Goal: Task Accomplishment & Management: Use online tool/utility

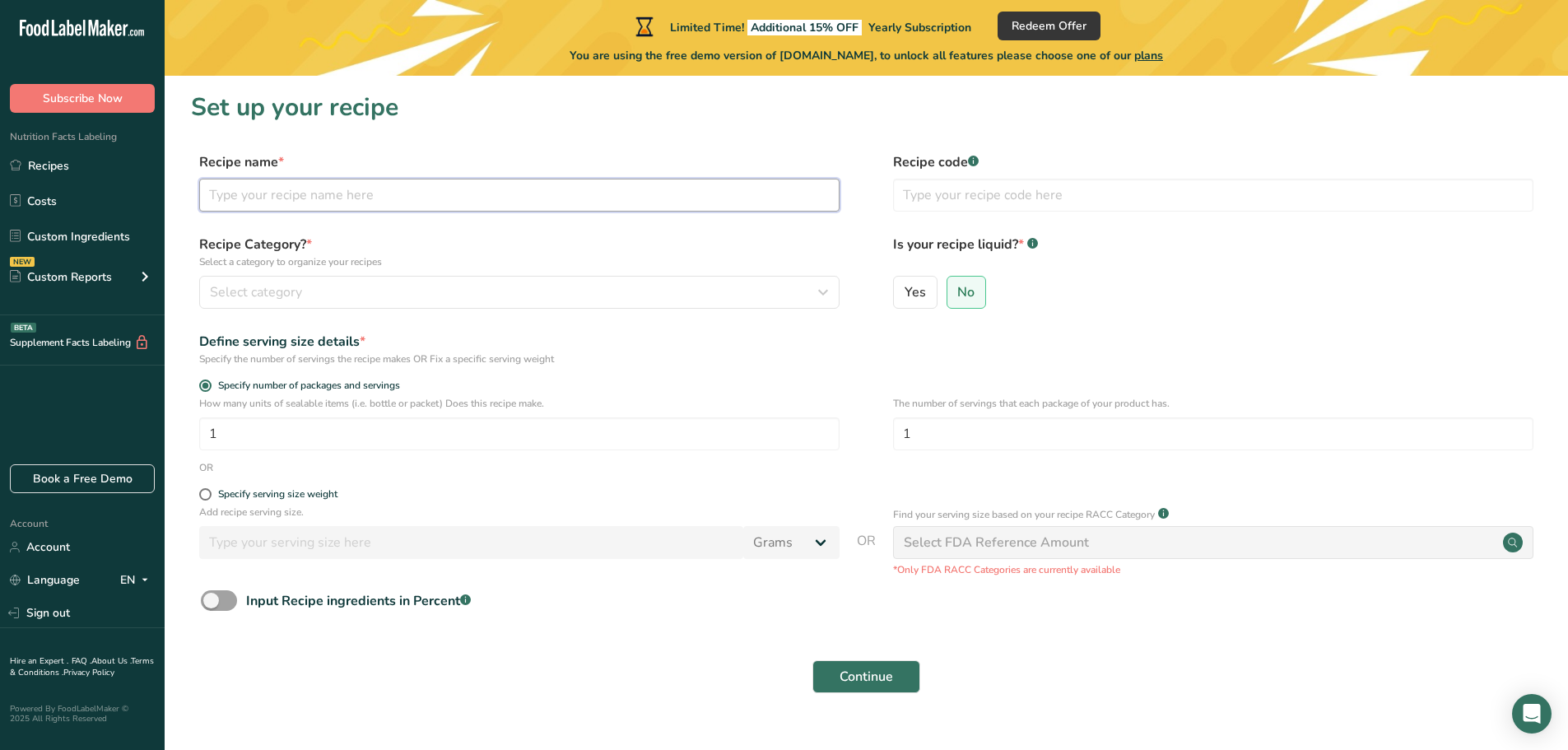
click at [621, 197] on input "text" at bounding box center [519, 195] width 640 height 33
type input "Flour Torillas"
click at [986, 191] on input "text" at bounding box center [1213, 195] width 640 height 33
type input "001"
click at [560, 301] on div "Select category" at bounding box center [514, 292] width 609 height 20
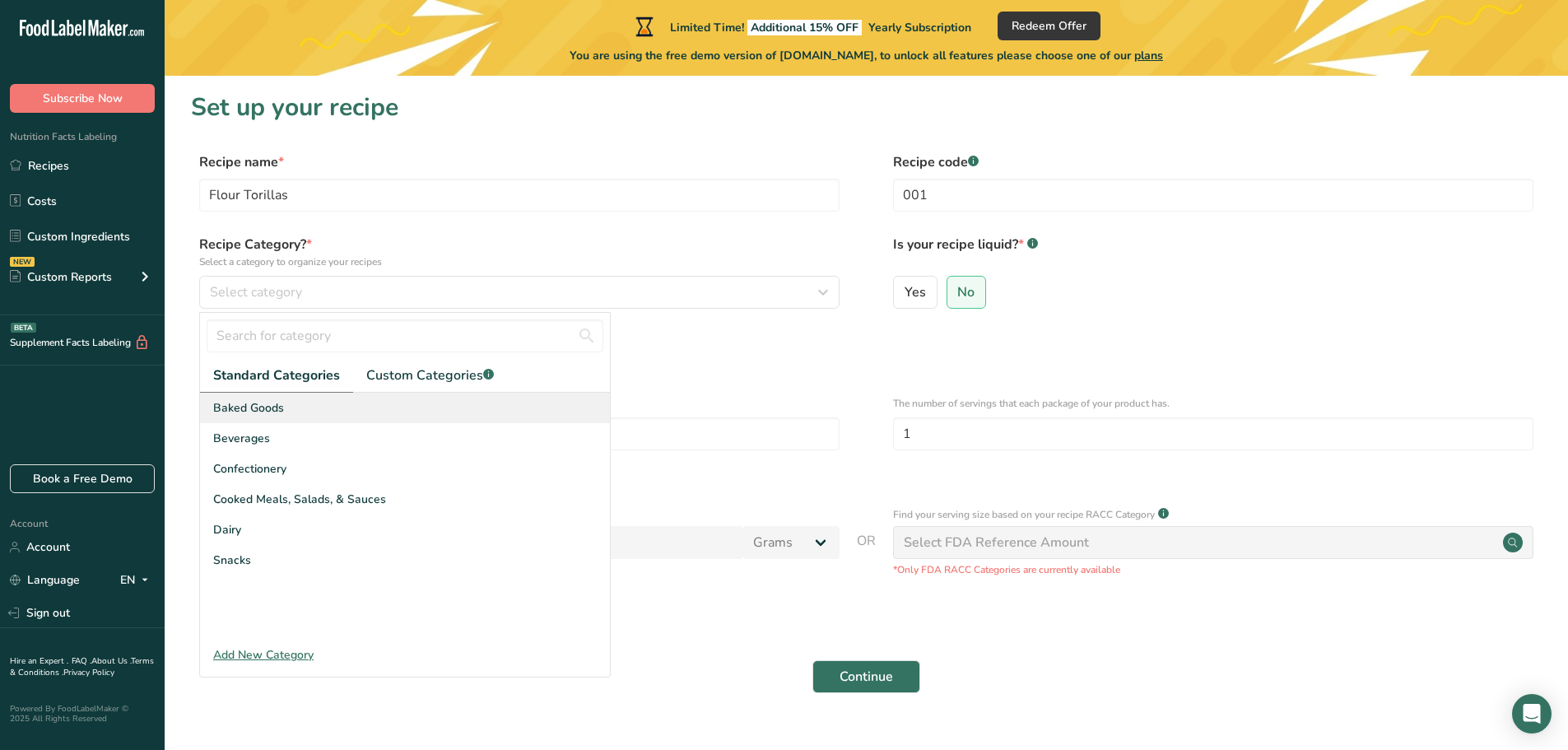
click at [404, 406] on div "Baked Goods" at bounding box center [406, 408] width 410 height 31
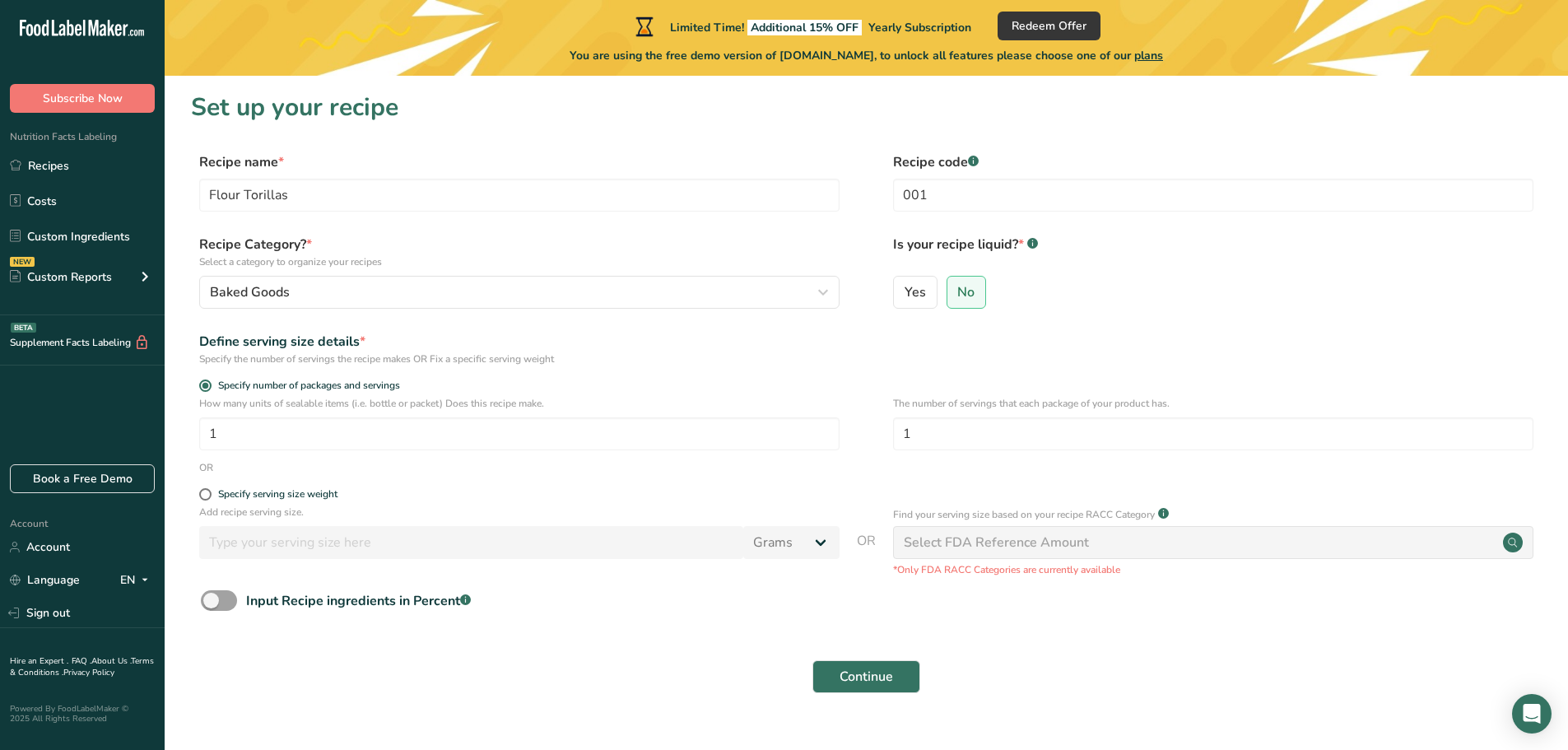
scroll to position [32, 0]
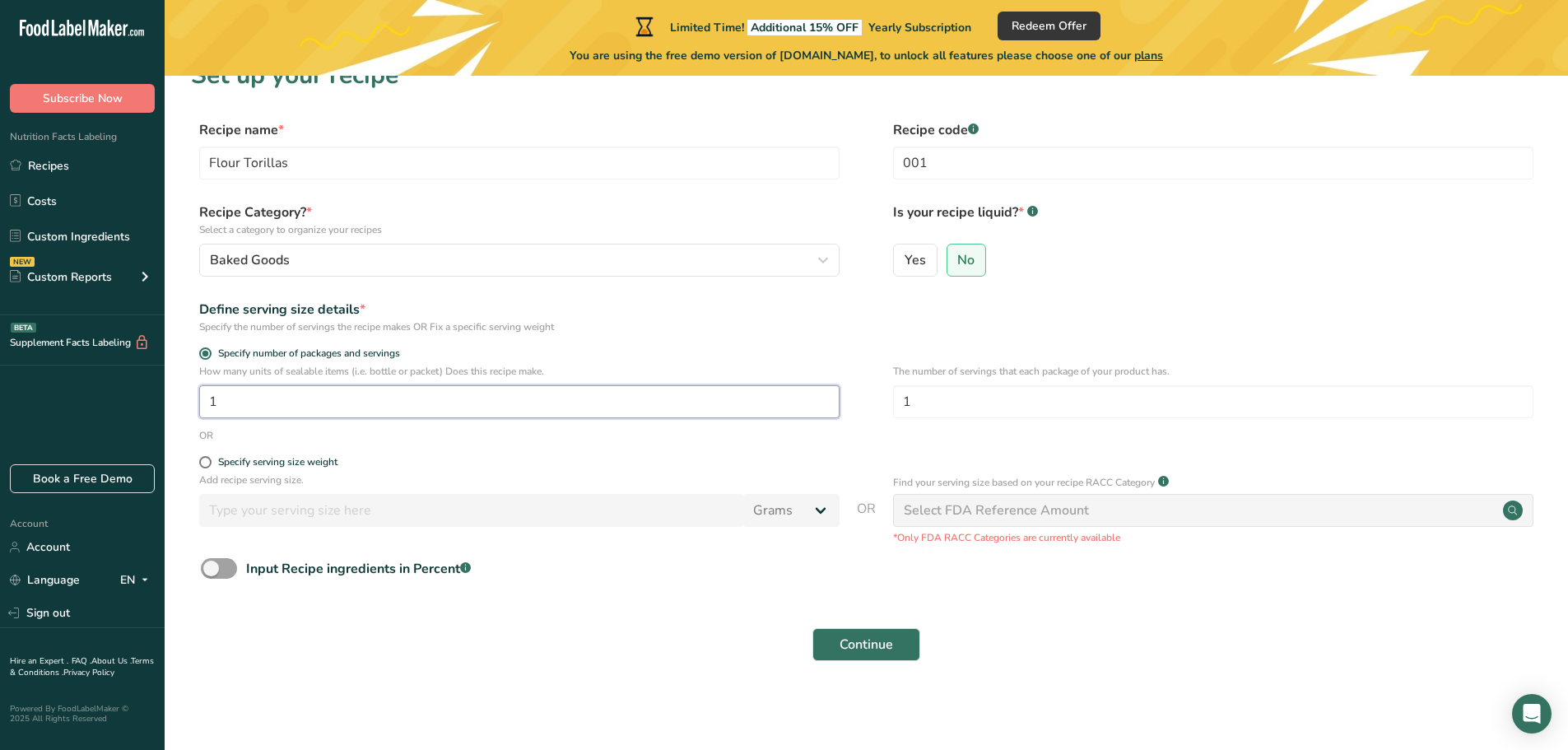
click at [362, 394] on input "1" at bounding box center [519, 401] width 640 height 33
click at [1122, 407] on input "1" at bounding box center [1213, 401] width 640 height 33
type input "10"
click at [835, 641] on button "Continue" at bounding box center [866, 645] width 108 height 33
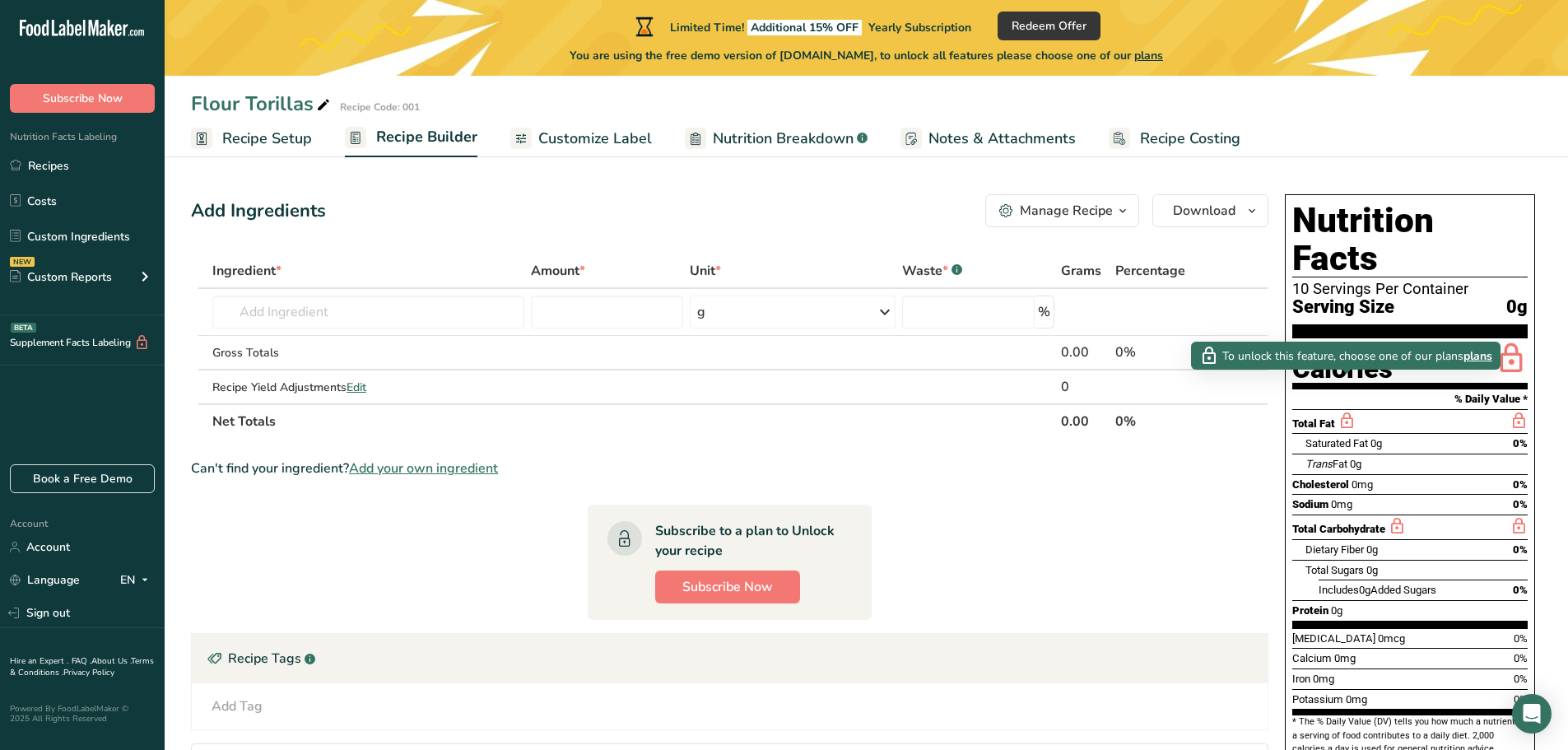
click at [1484, 352] on span "plans" at bounding box center [1478, 356] width 29 height 18
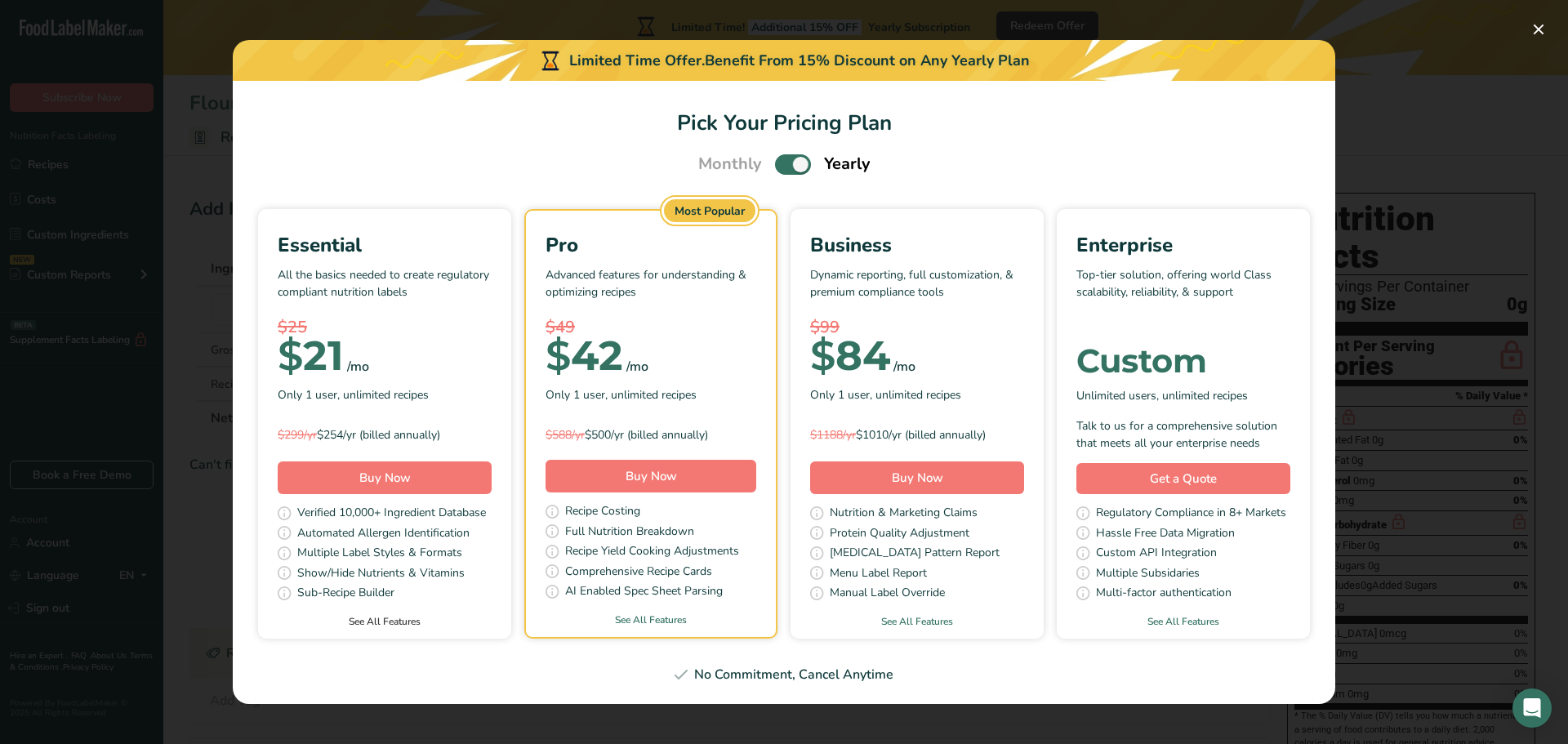
click at [393, 617] on link "See All Features" at bounding box center [385, 622] width 253 height 15
click at [1459, 85] on div "Pick Your Pricing Plan Modal" at bounding box center [784, 372] width 1568 height 744
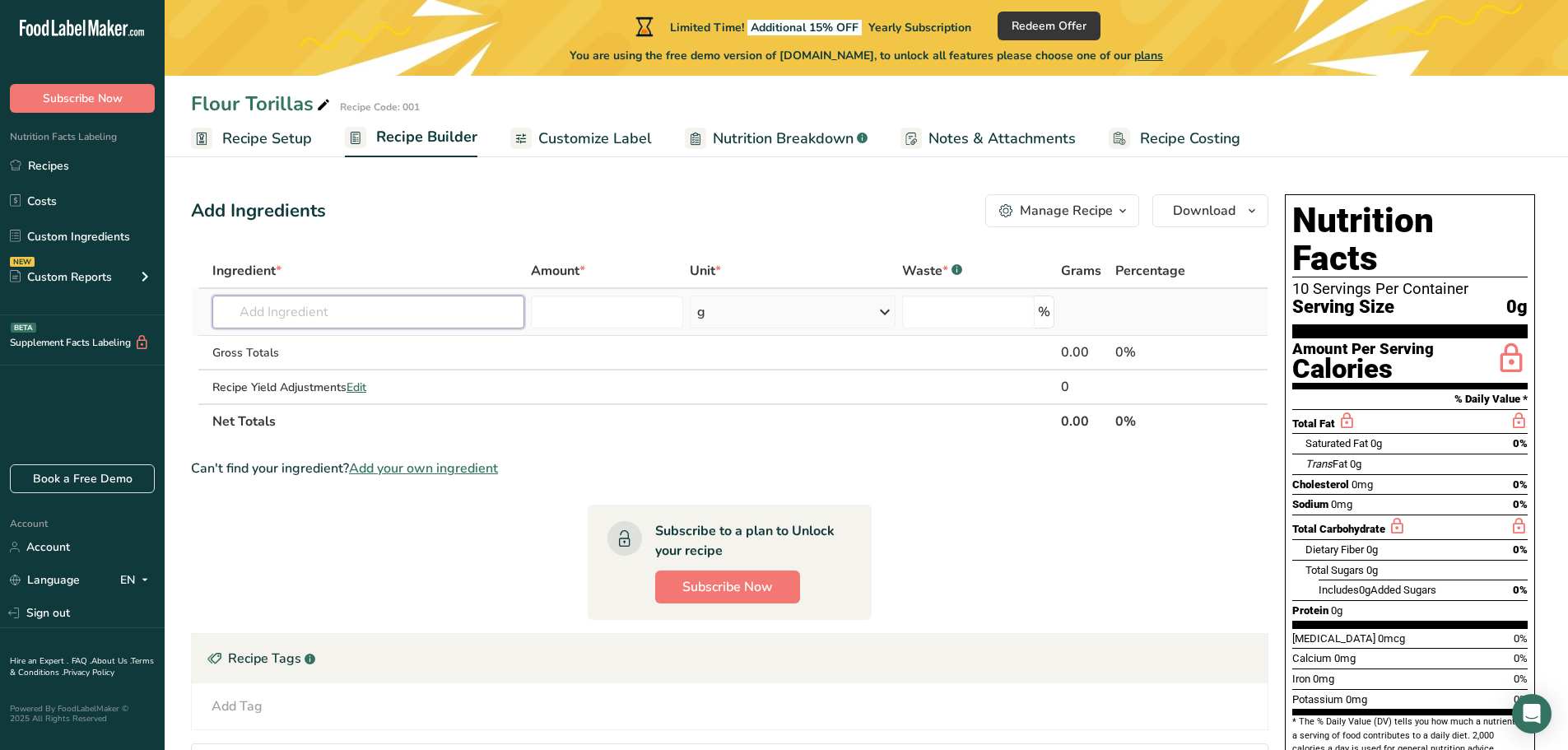
click at [481, 311] on input "text" at bounding box center [368, 312] width 312 height 33
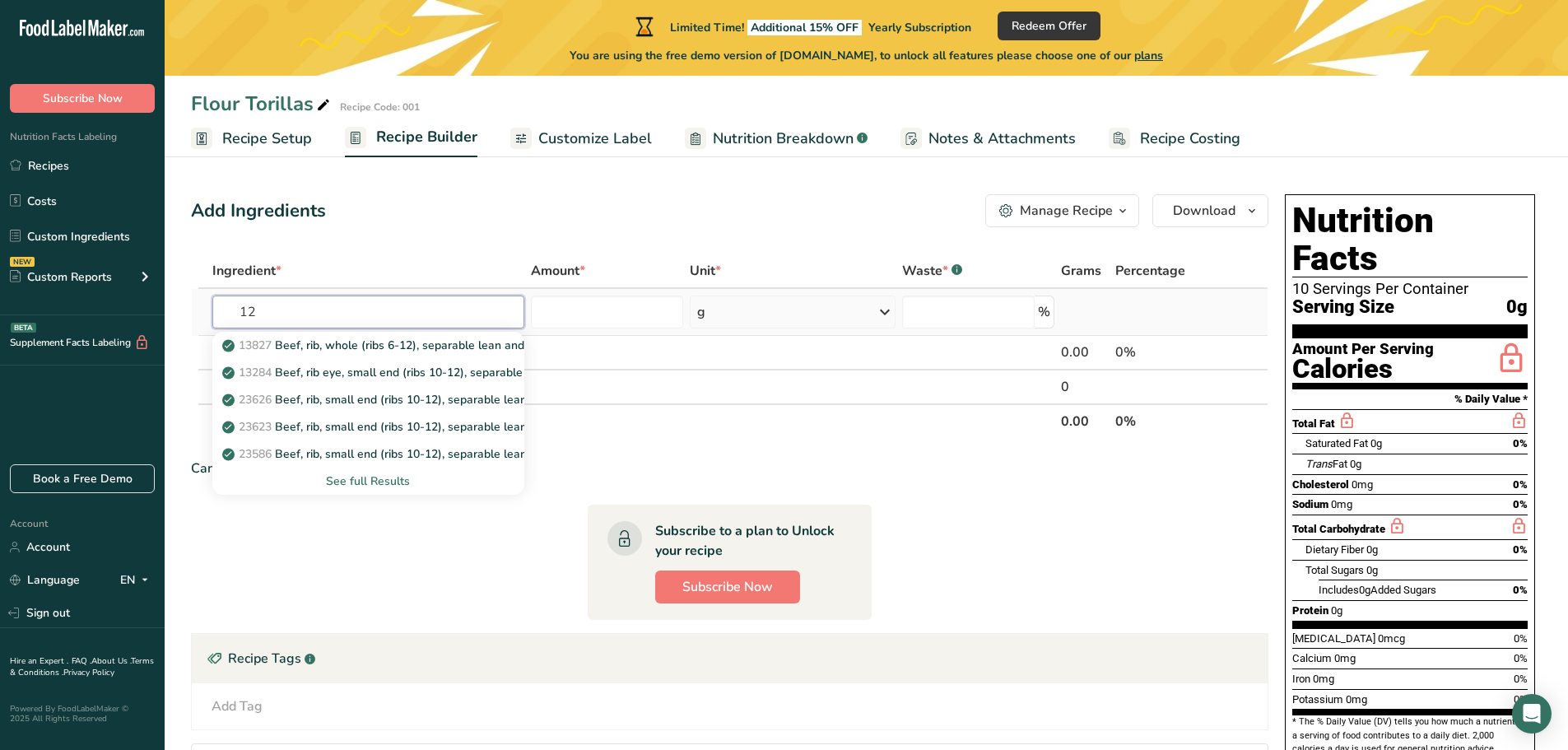
type input "1"
type input "Enriched flour"
click at [461, 561] on section "Ingredient * Amount * Unit * Waste * .a-a{fill:#347362;}.b-a{fill:#fff;} Grams …" at bounding box center [730, 565] width 1078 height 624
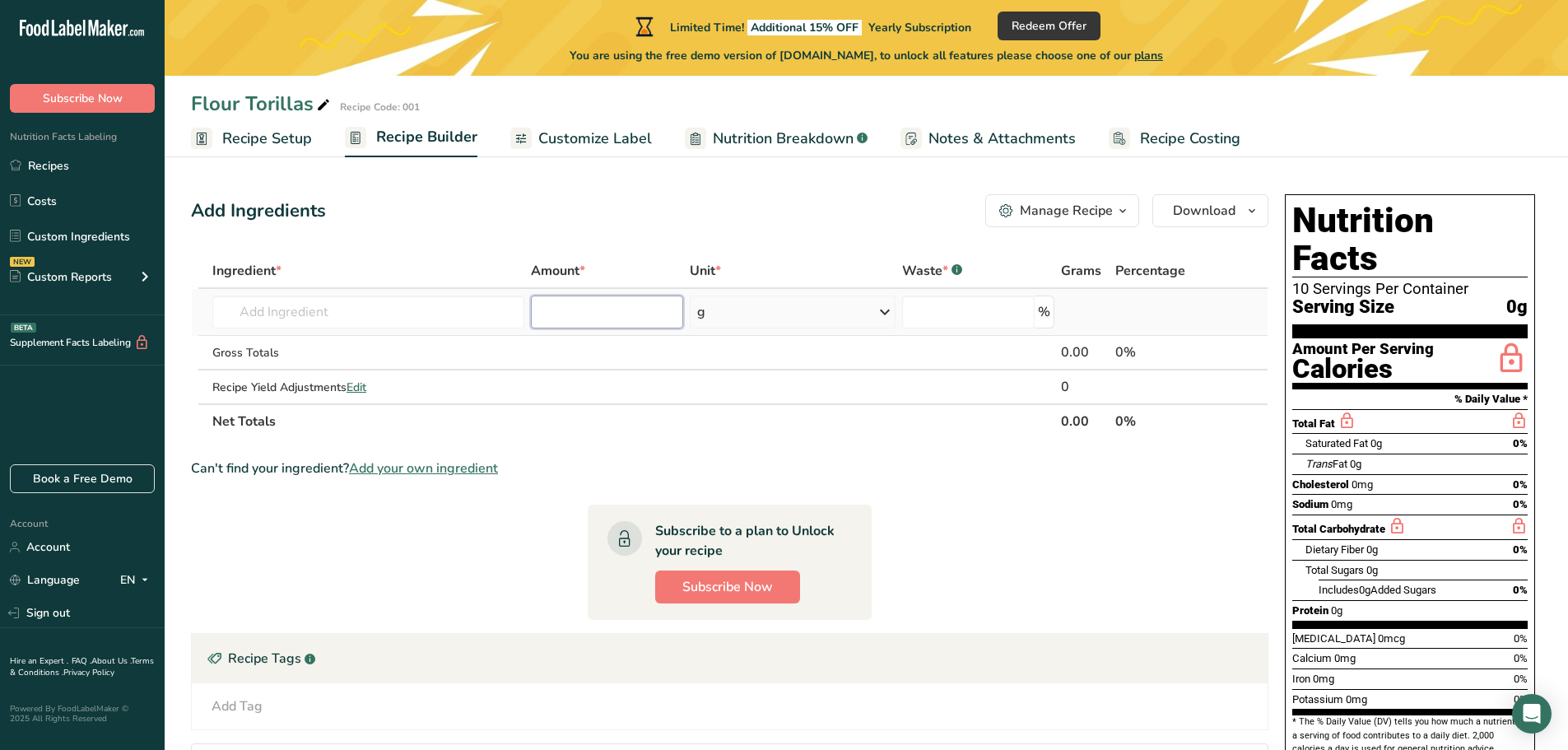
click at [601, 317] on input "number" at bounding box center [607, 312] width 153 height 33
click at [607, 137] on span "Customize Label" at bounding box center [595, 139] width 114 height 22
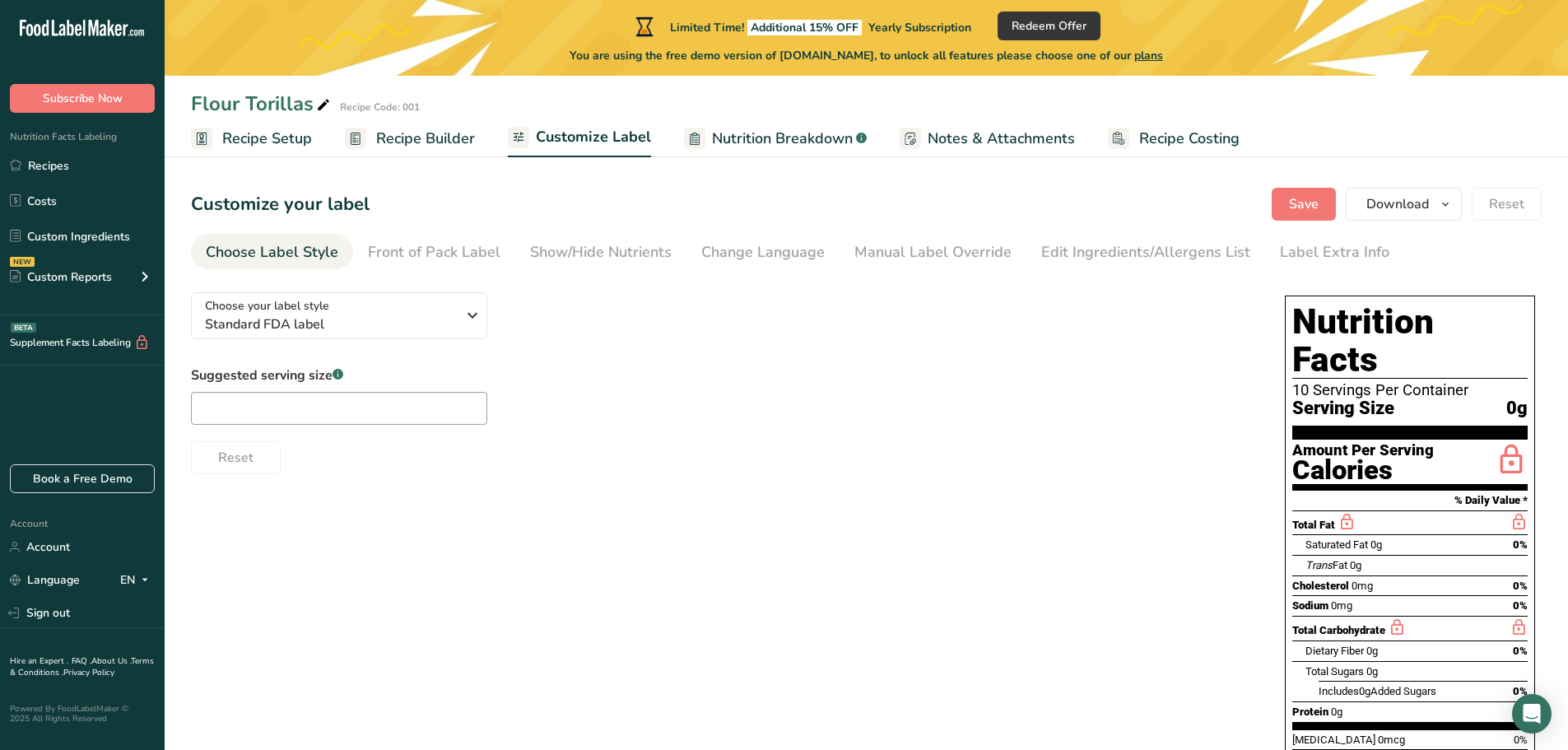
scroll to position [82, 0]
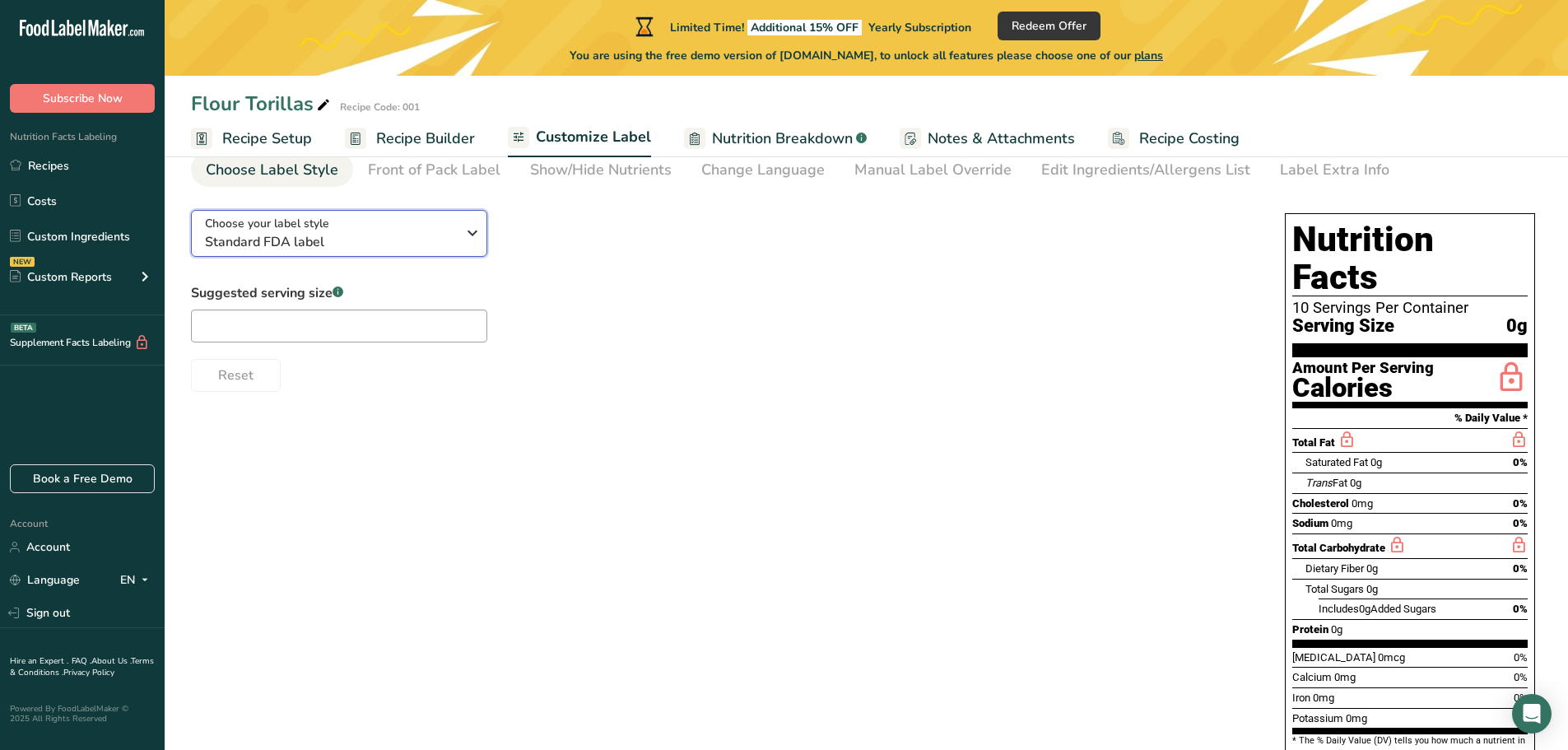
click at [388, 229] on div "Choose your label style Standard FDA label" at bounding box center [330, 233] width 251 height 37
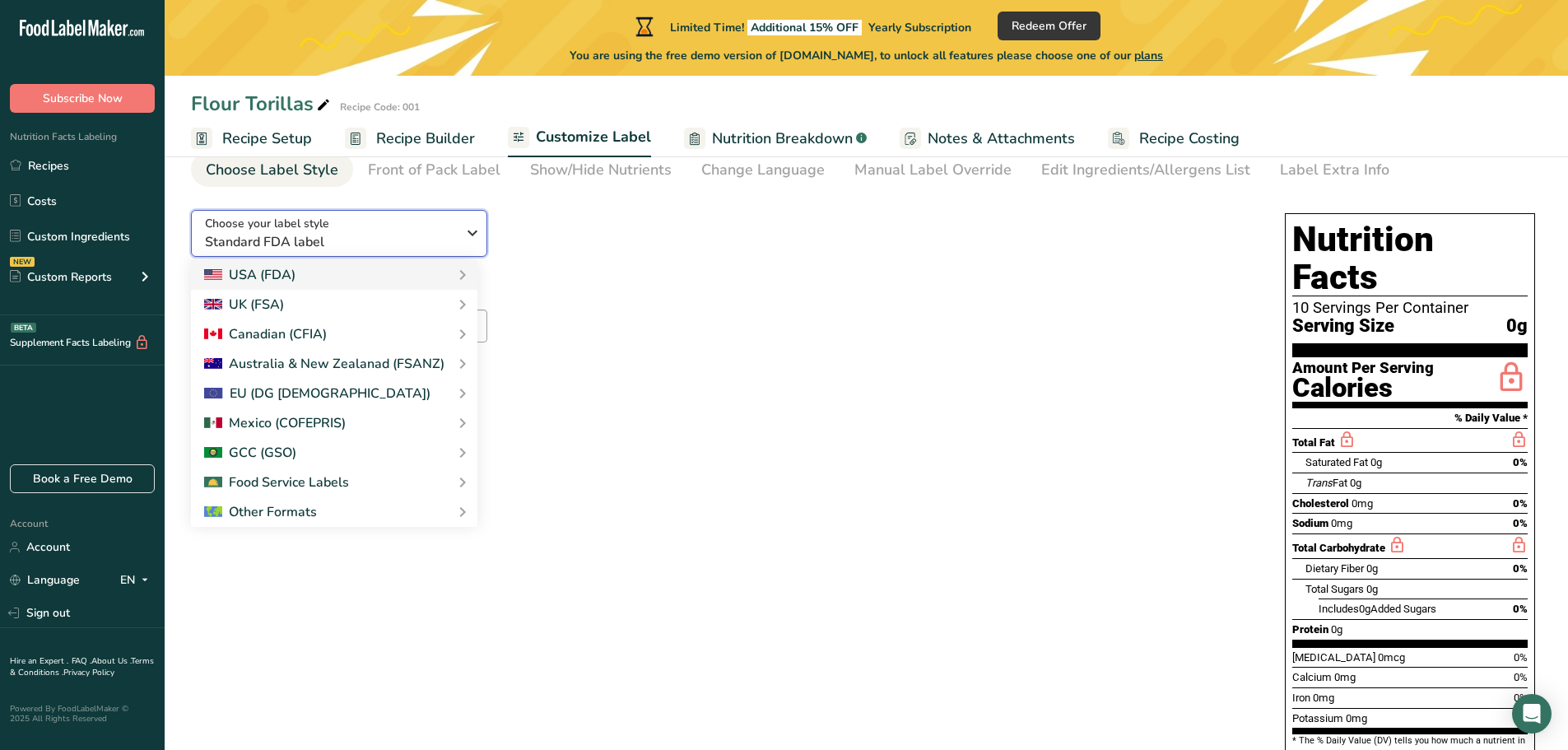
click at [388, 229] on div "Choose your label style Standard FDA label" at bounding box center [330, 233] width 251 height 37
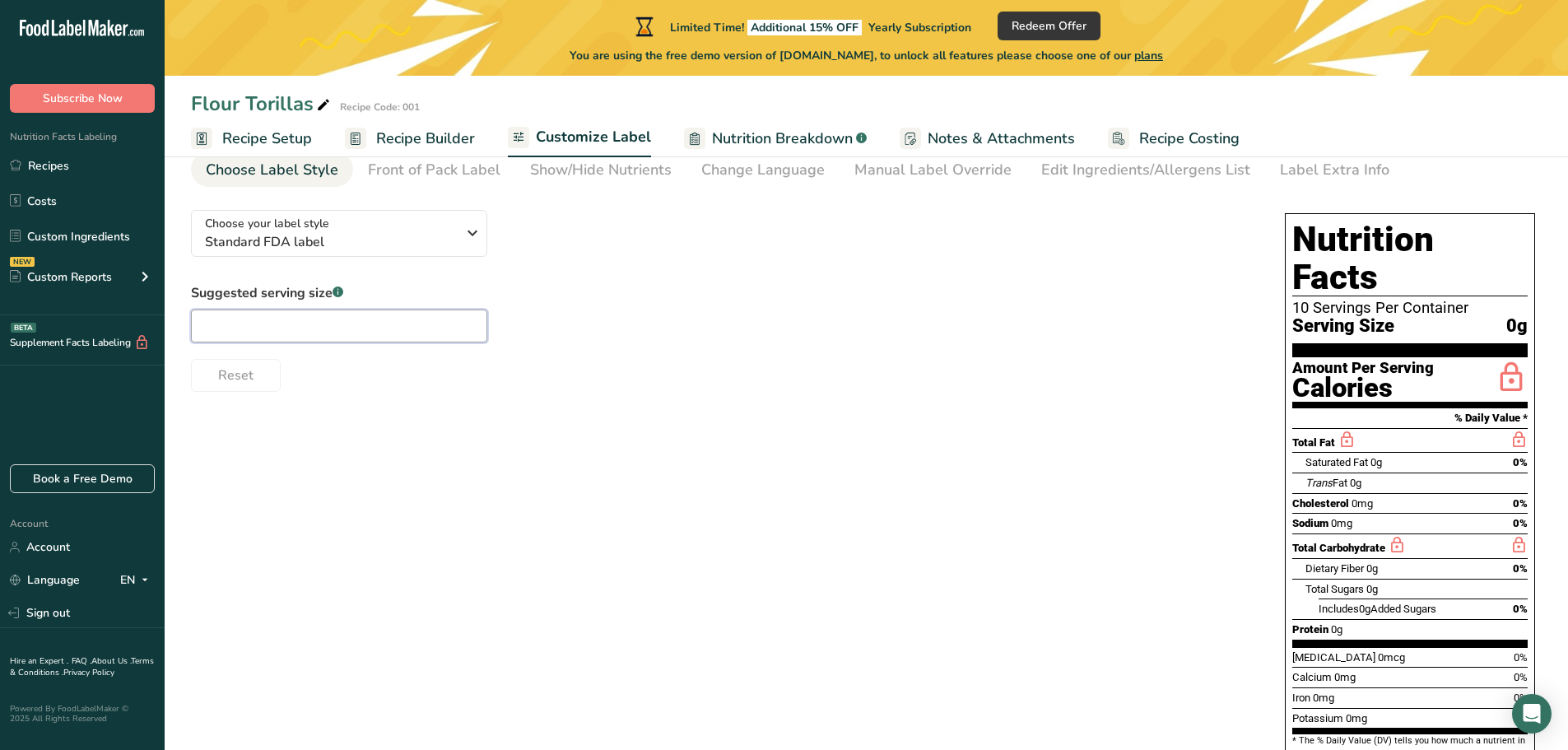
click at [397, 321] on input "text" at bounding box center [339, 326] width 296 height 33
type input "1"
click at [368, 360] on div "Reset" at bounding box center [722, 372] width 1061 height 39
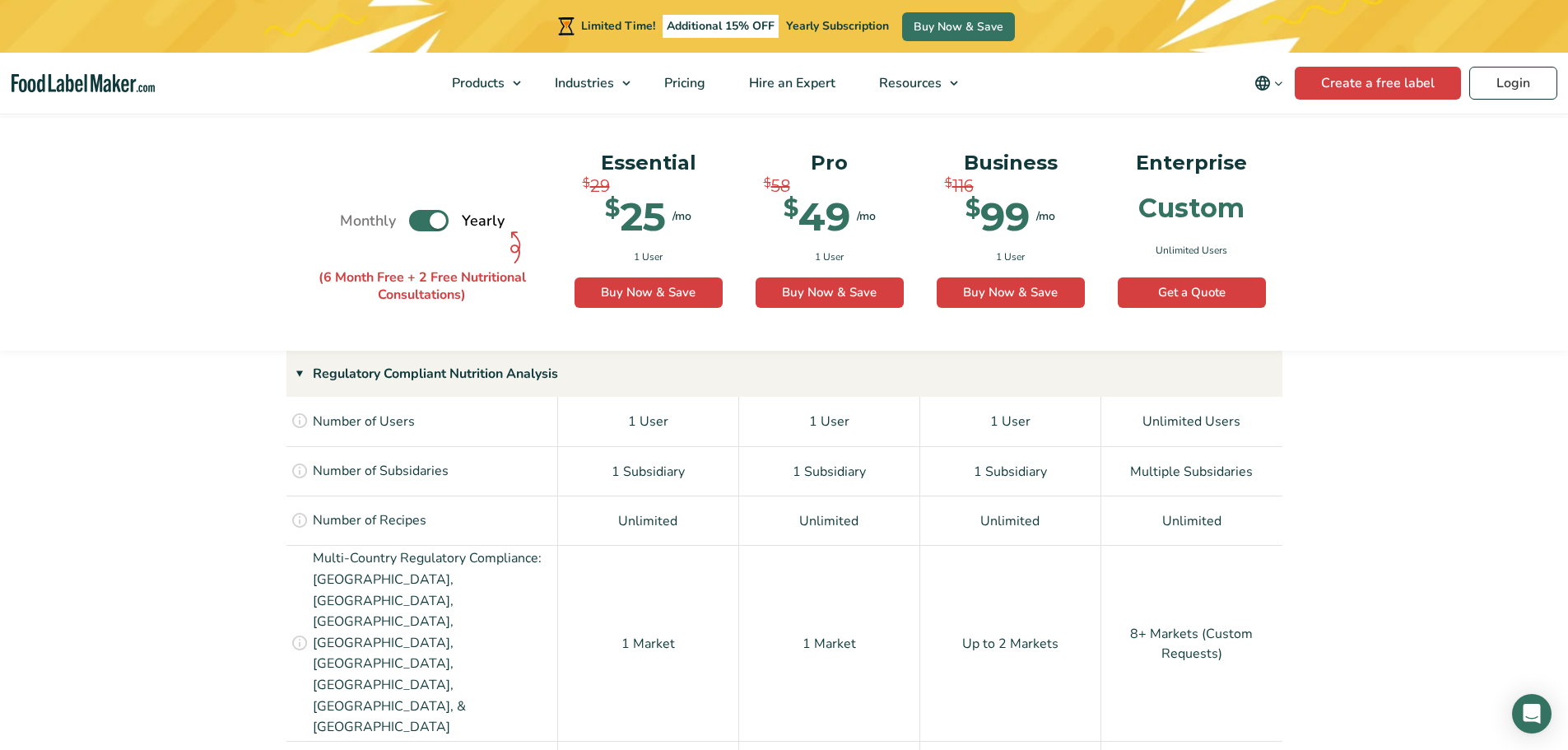
click at [433, 221] on label "Toggle" at bounding box center [429, 220] width 39 height 21
click at [354, 221] on input "Toggle" at bounding box center [348, 220] width 10 height 10
checkbox input "false"
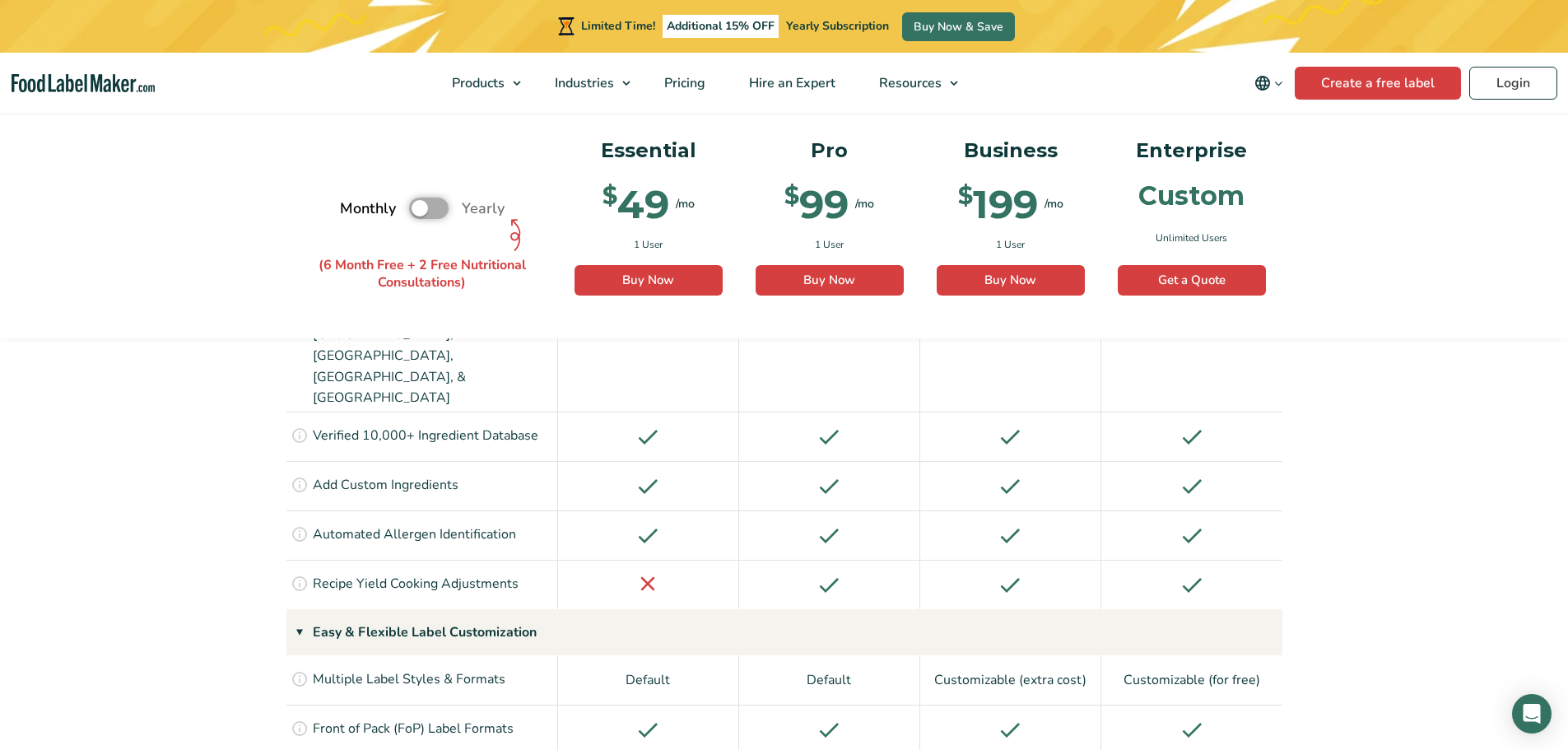
scroll to position [1544, 0]
